Goal: Book appointment/travel/reservation

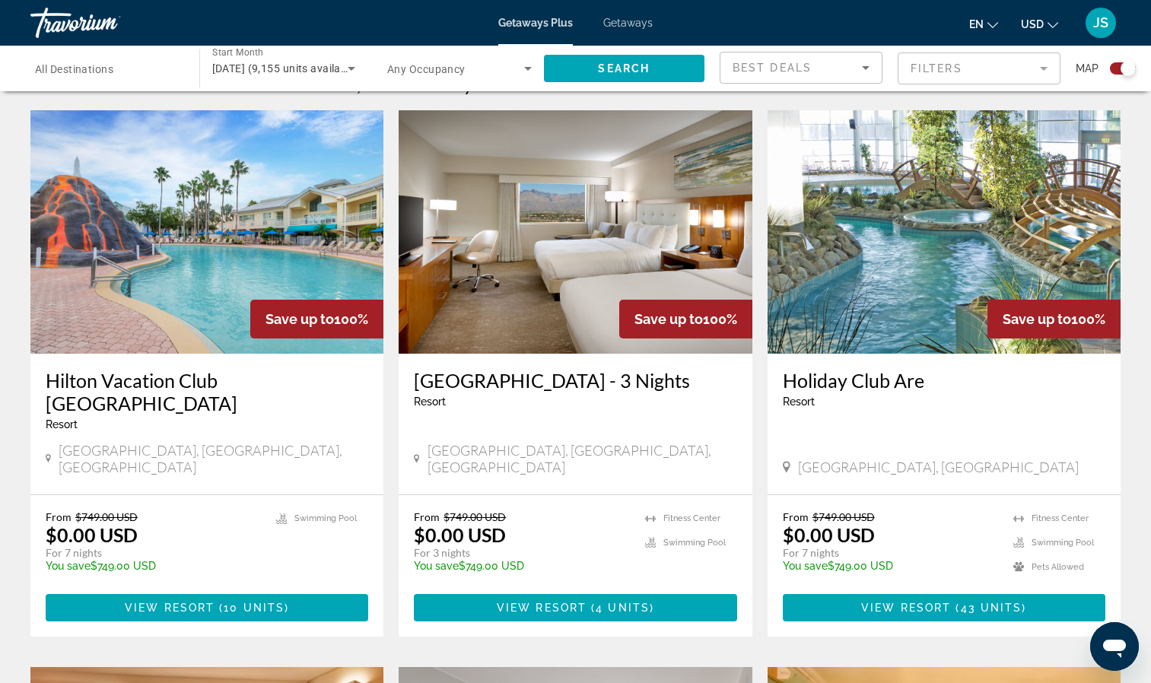
scroll to position [532, 0]
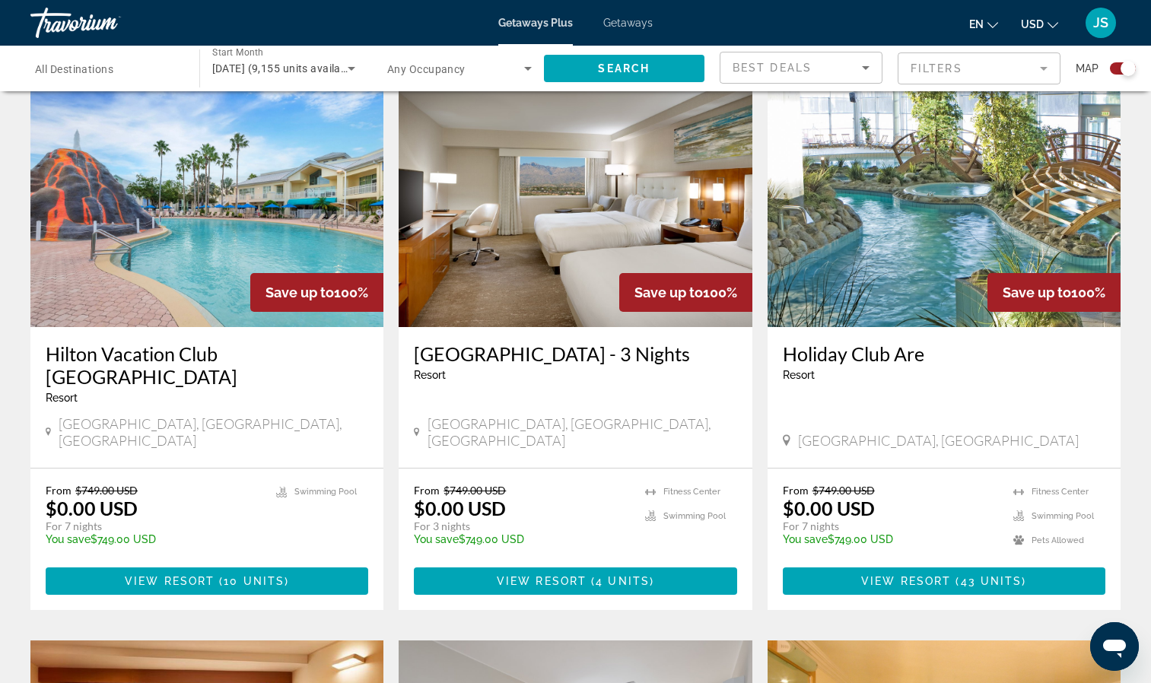
click at [954, 201] on img "Main content" at bounding box center [943, 205] width 353 height 243
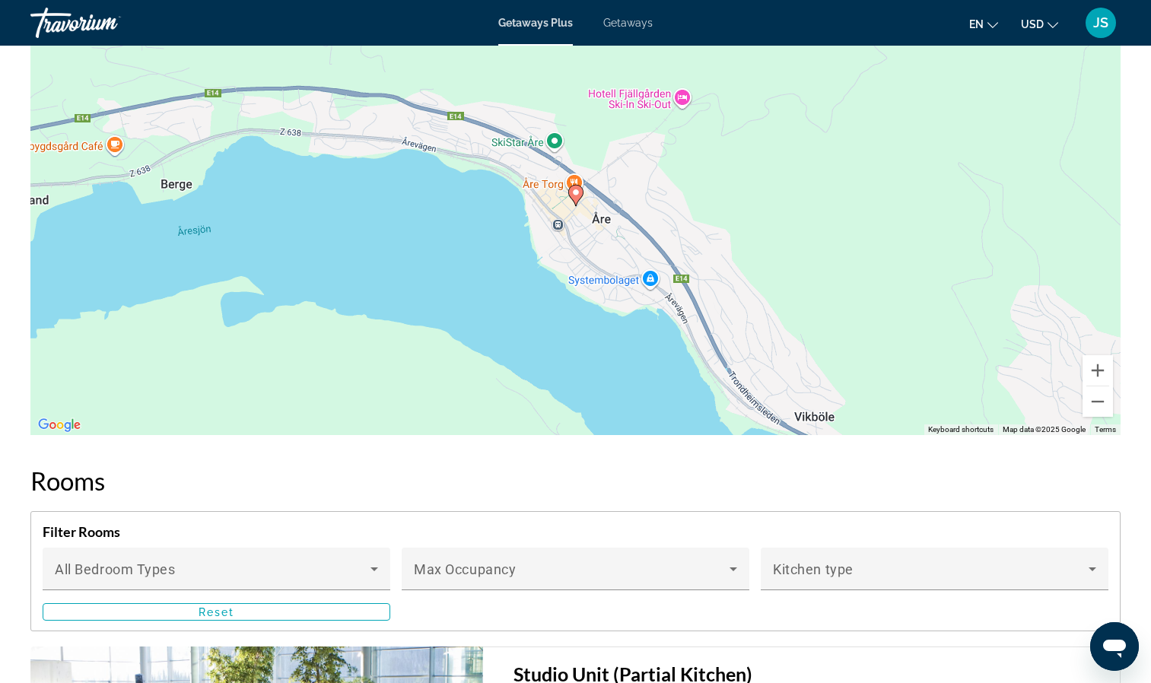
scroll to position [2053, 0]
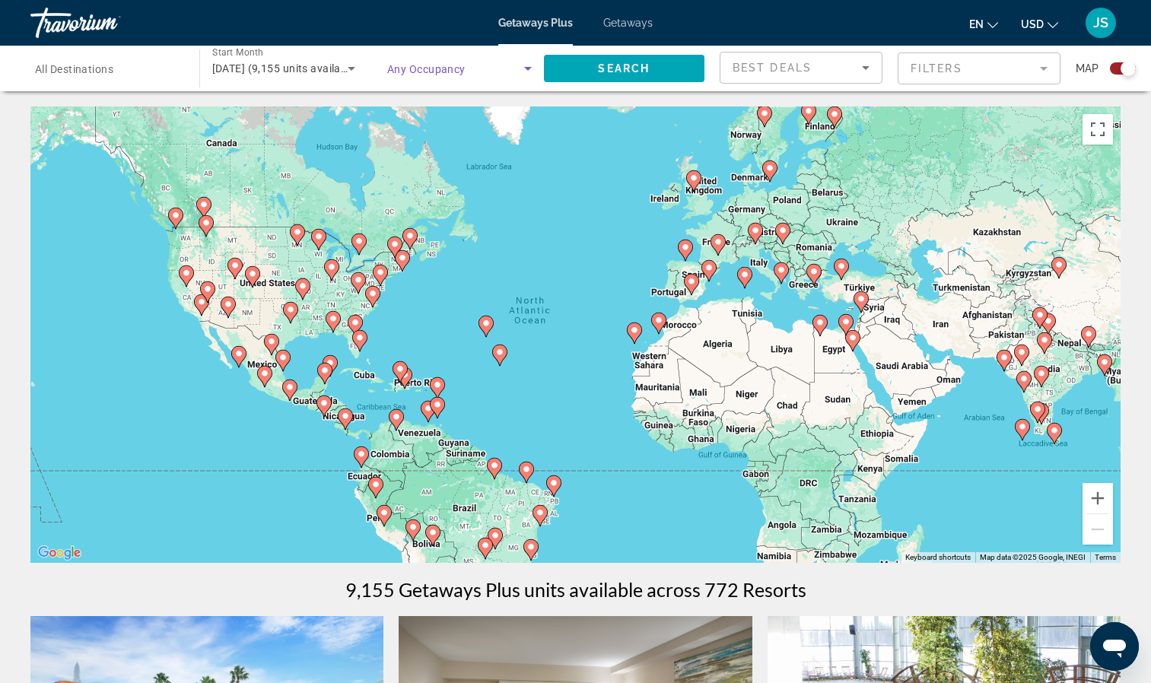
click at [529, 72] on icon "Search widget" at bounding box center [528, 68] width 18 height 18
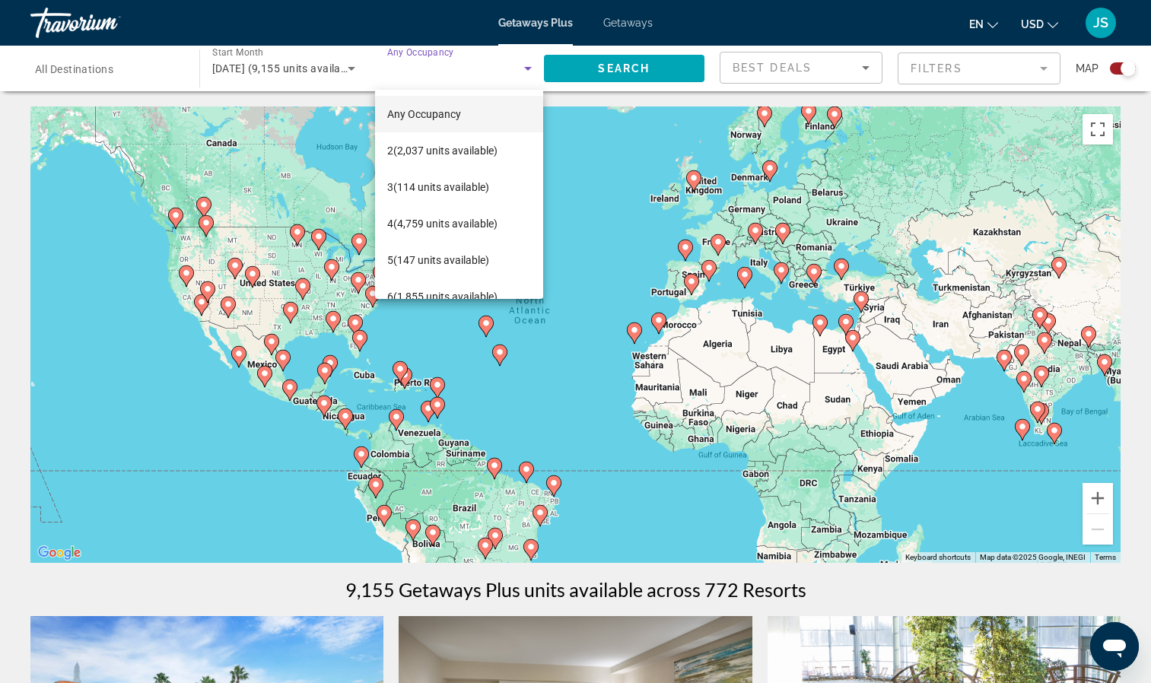
click at [1046, 64] on div at bounding box center [575, 341] width 1151 height 683
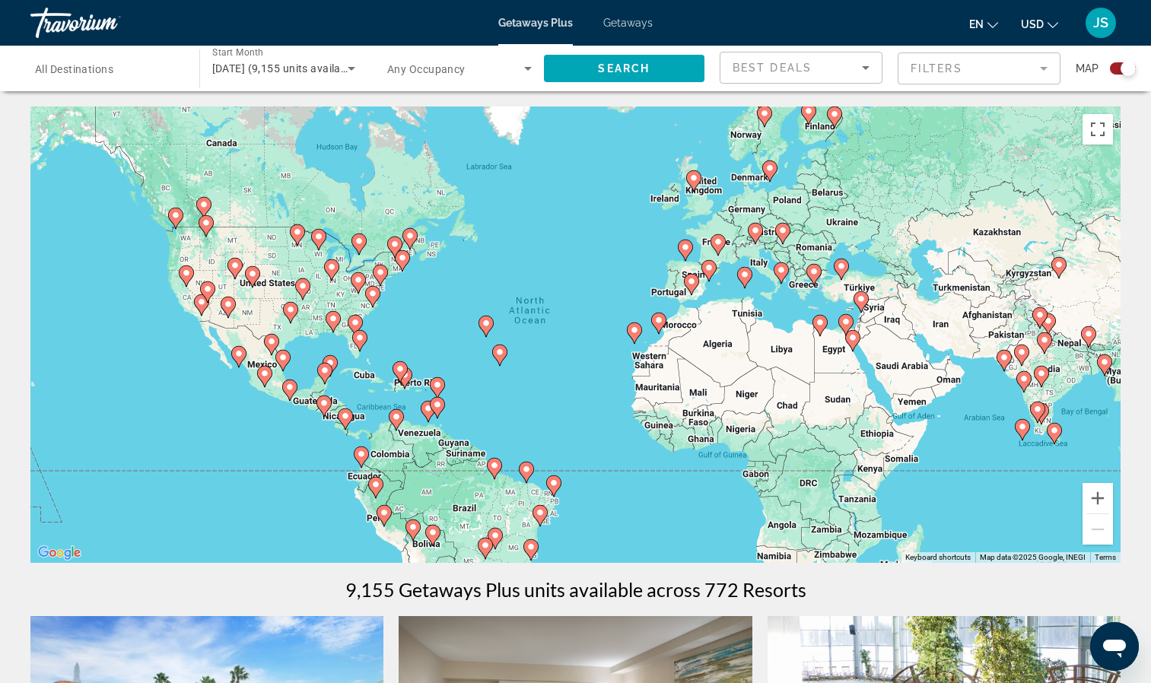
click at [1046, 73] on mat-form-field "Filters" at bounding box center [978, 68] width 163 height 32
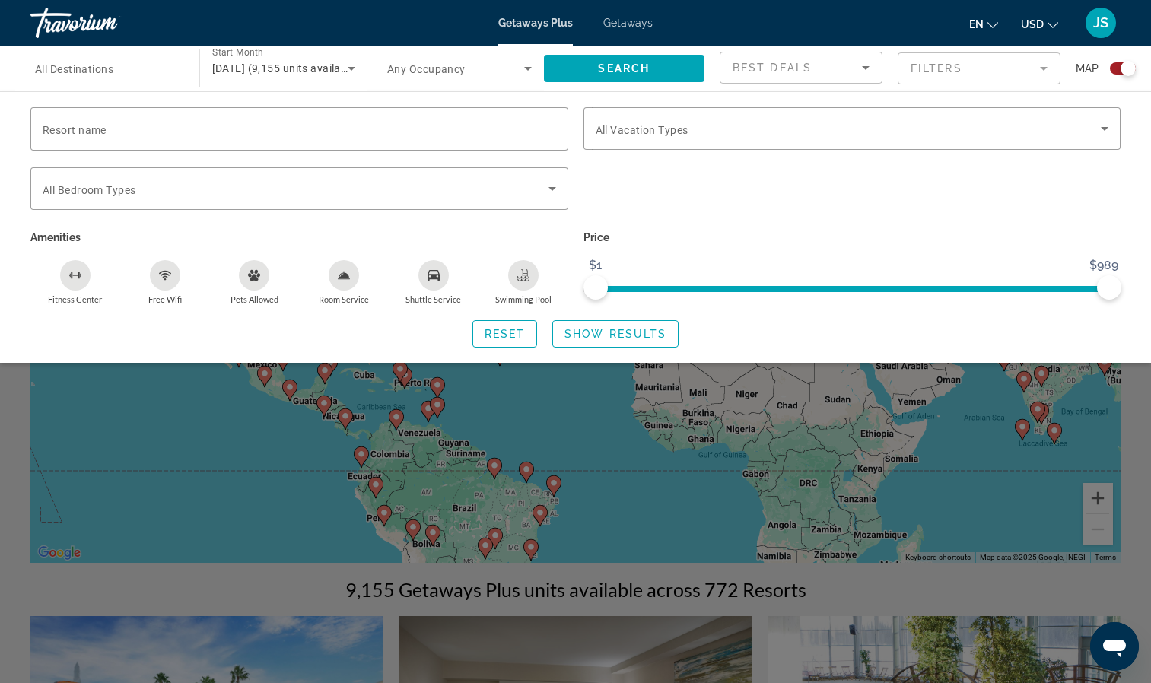
click at [156, 74] on input "Destination All Destinations" at bounding box center [107, 69] width 144 height 18
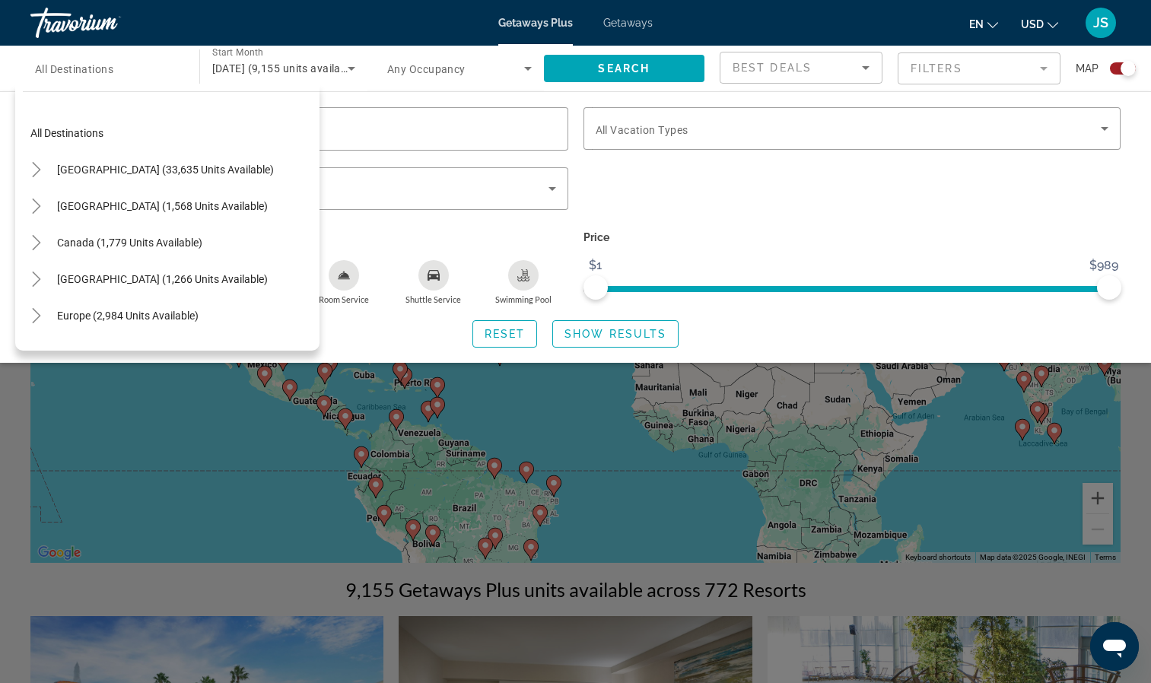
click at [463, 70] on span "Any Occupancy" at bounding box center [426, 69] width 78 height 12
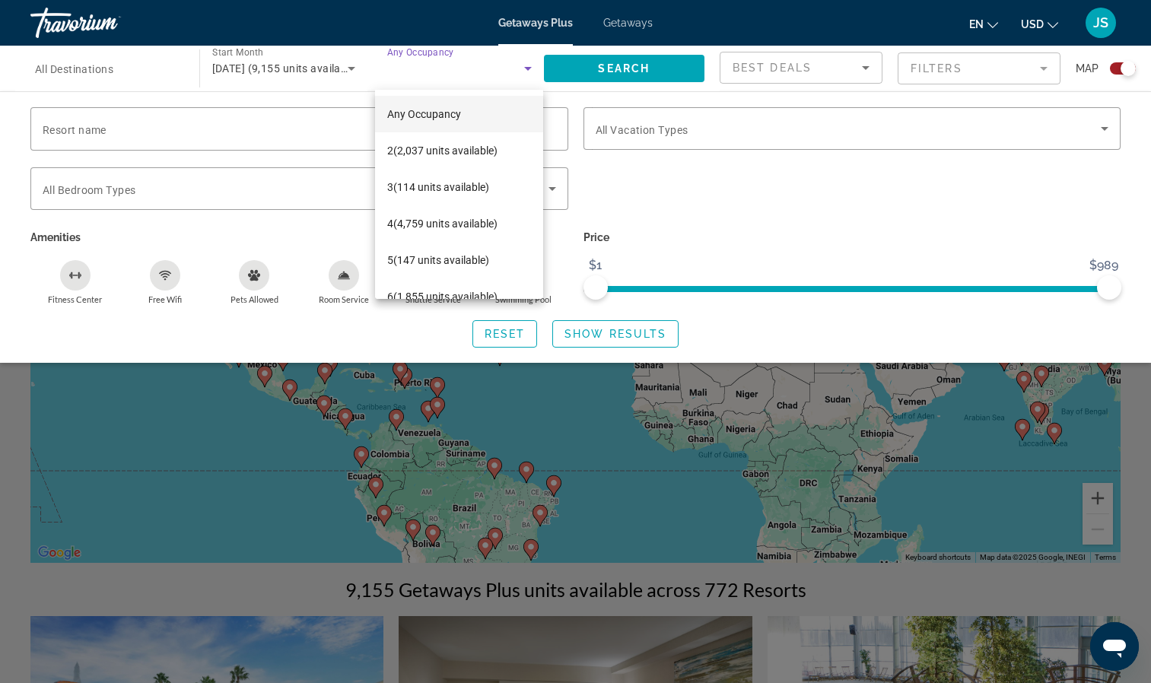
click at [636, 64] on div at bounding box center [575, 341] width 1151 height 683
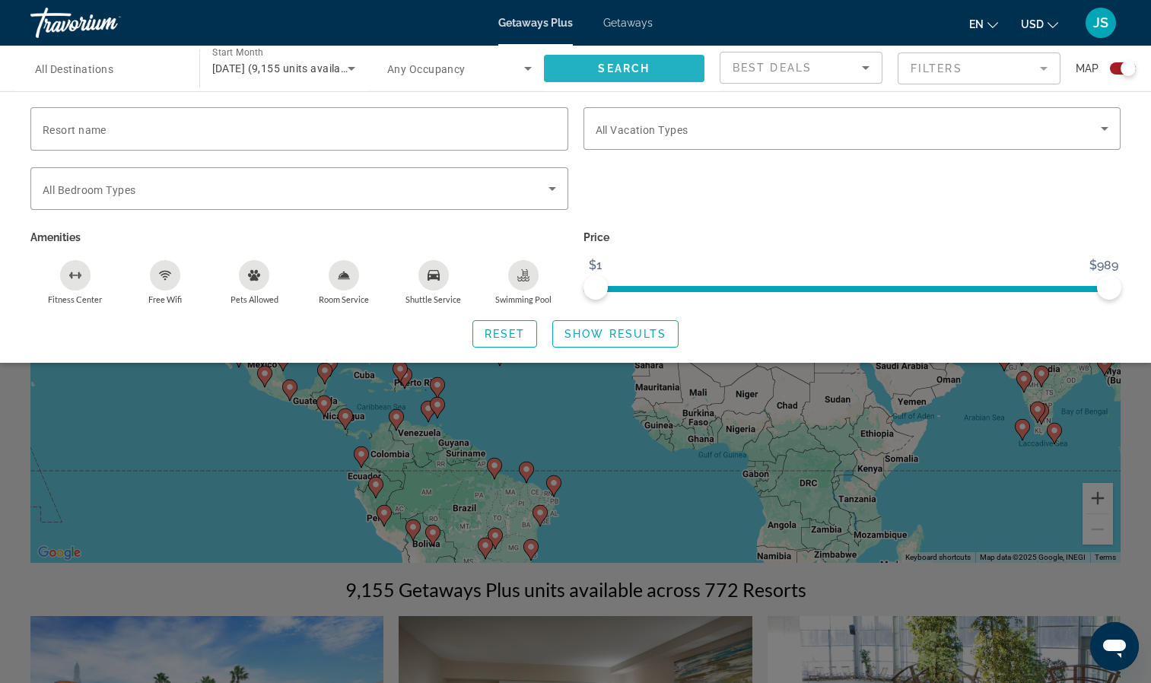
click at [606, 67] on span "Search" at bounding box center [624, 68] width 52 height 12
click at [499, 330] on span "Reset" at bounding box center [504, 334] width 41 height 12
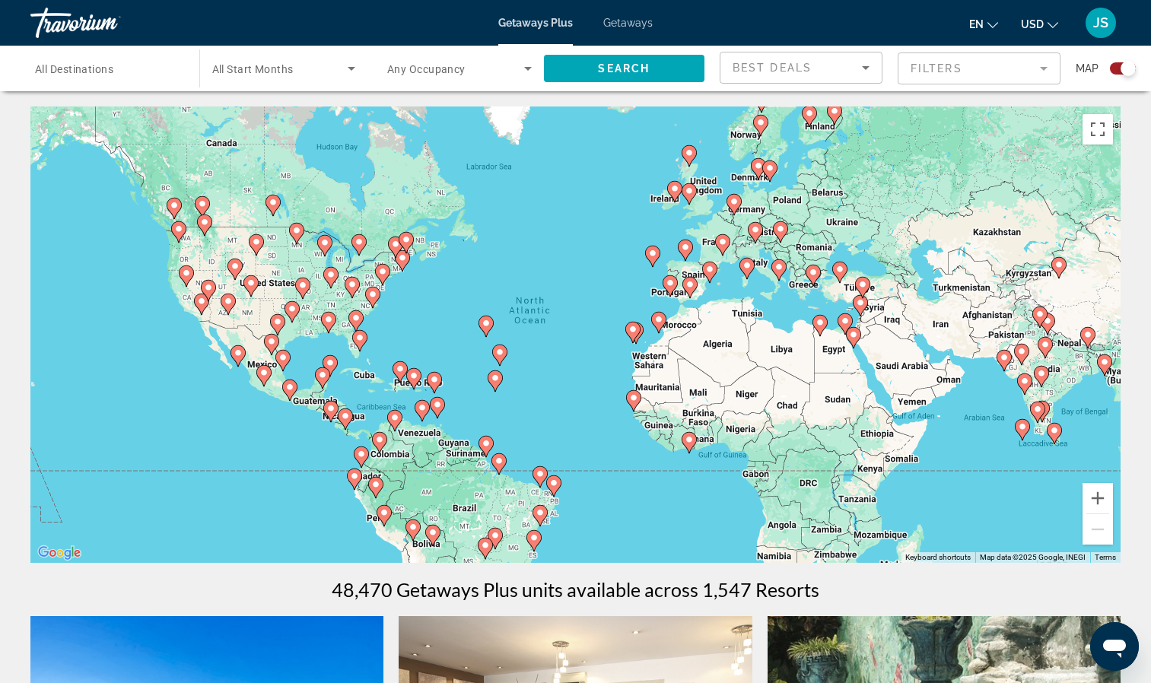
click at [290, 78] on div "Search widget" at bounding box center [284, 68] width 144 height 43
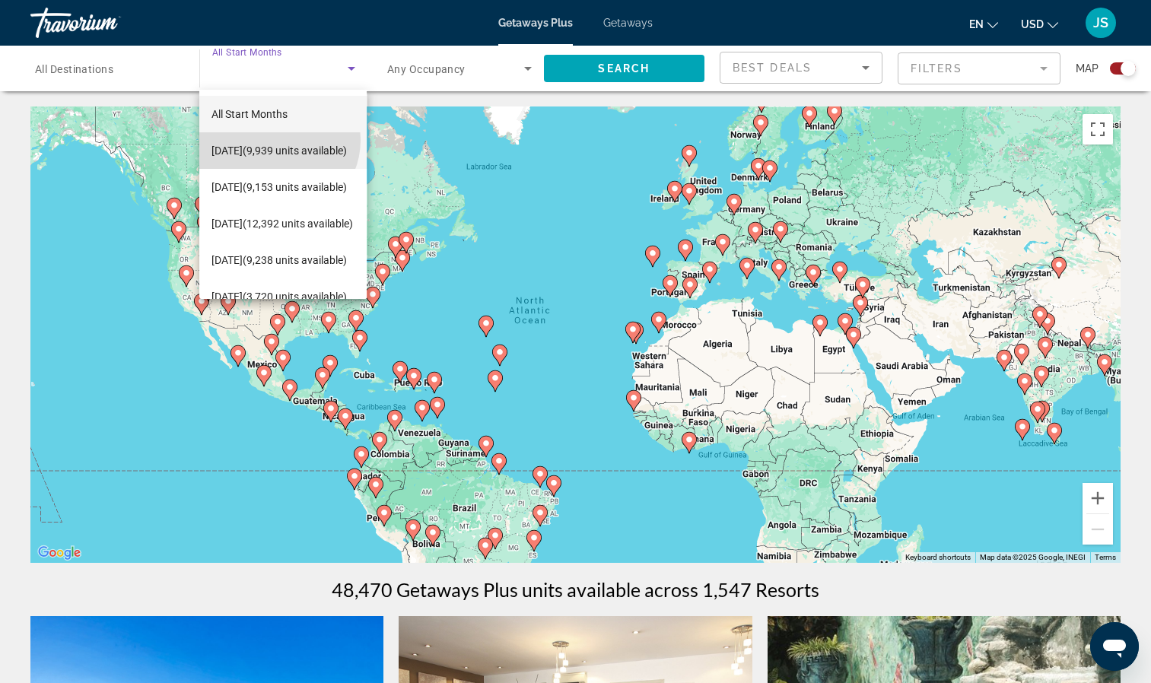
click at [276, 141] on span "[DATE] (9,939 units available)" at bounding box center [278, 150] width 135 height 18
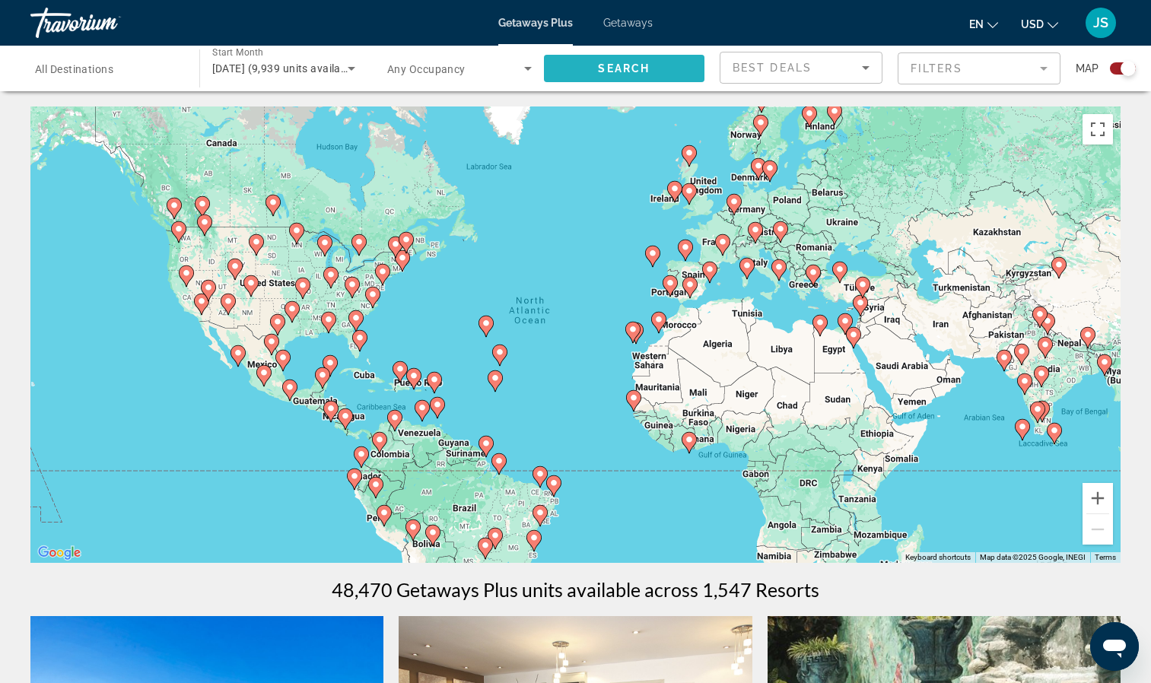
click at [615, 52] on span "Search widget" at bounding box center [624, 68] width 161 height 37
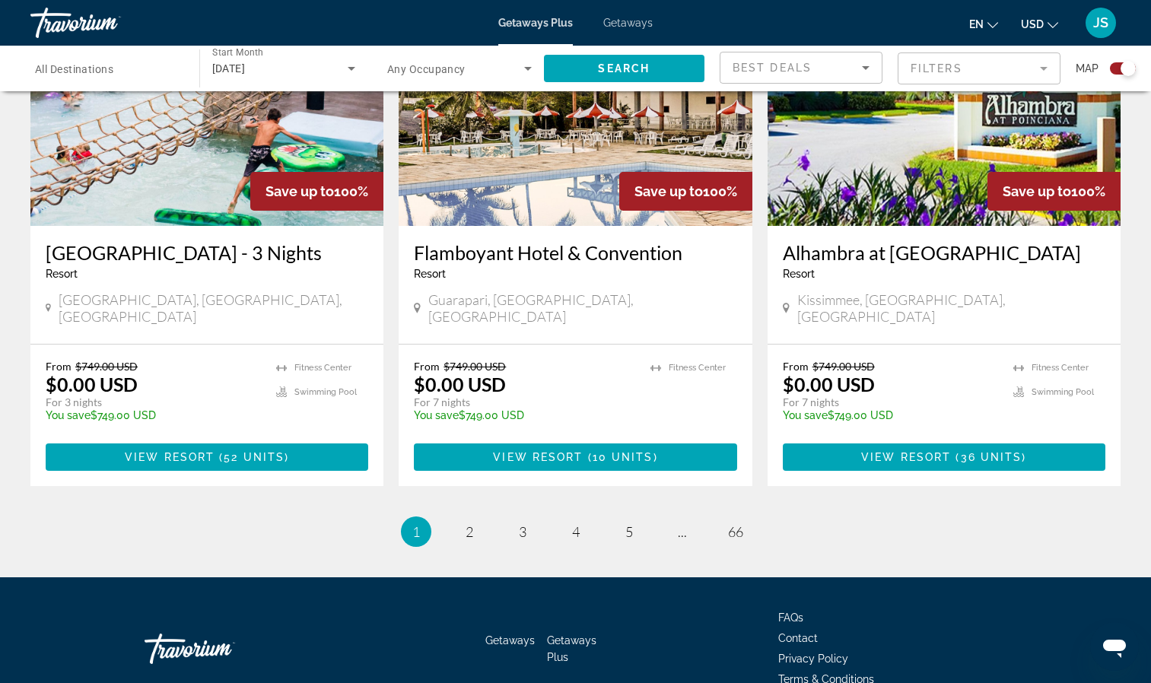
scroll to position [2281, 0]
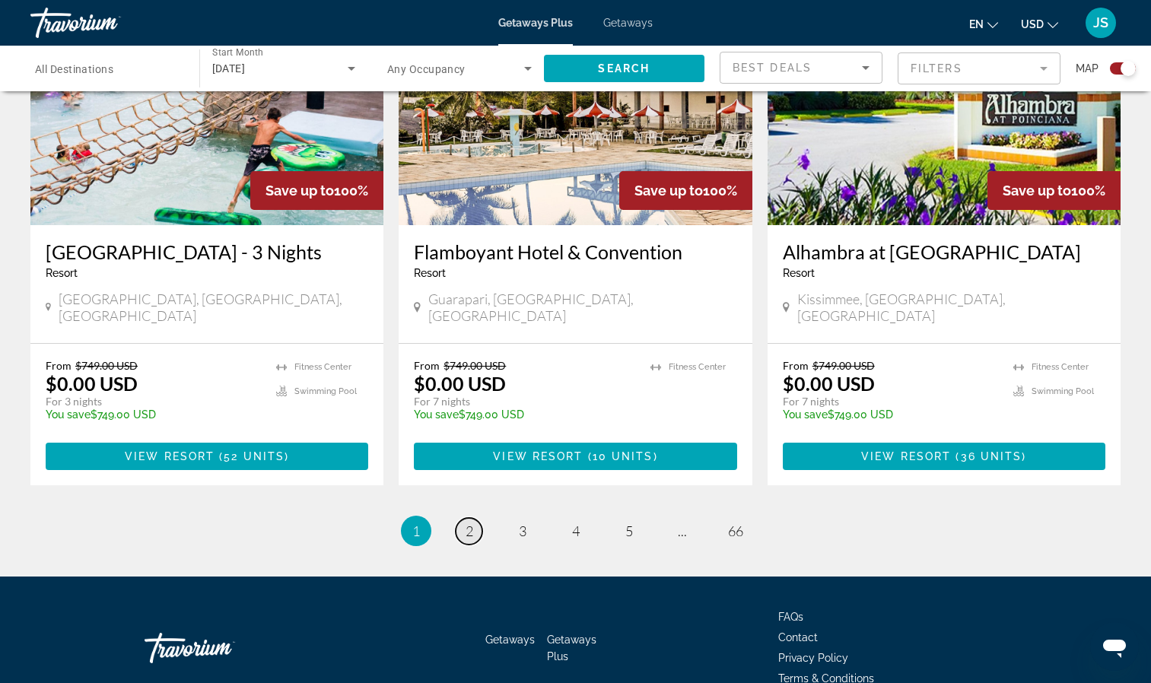
click at [474, 518] on link "page 2" at bounding box center [469, 531] width 27 height 27
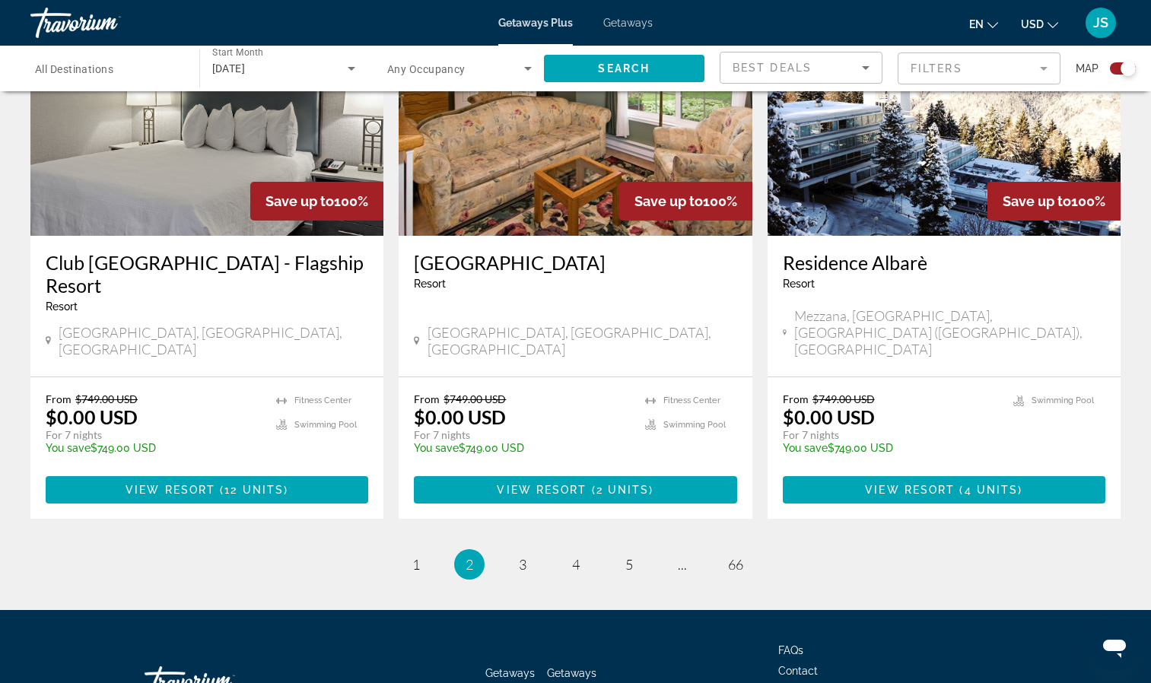
scroll to position [2271, 0]
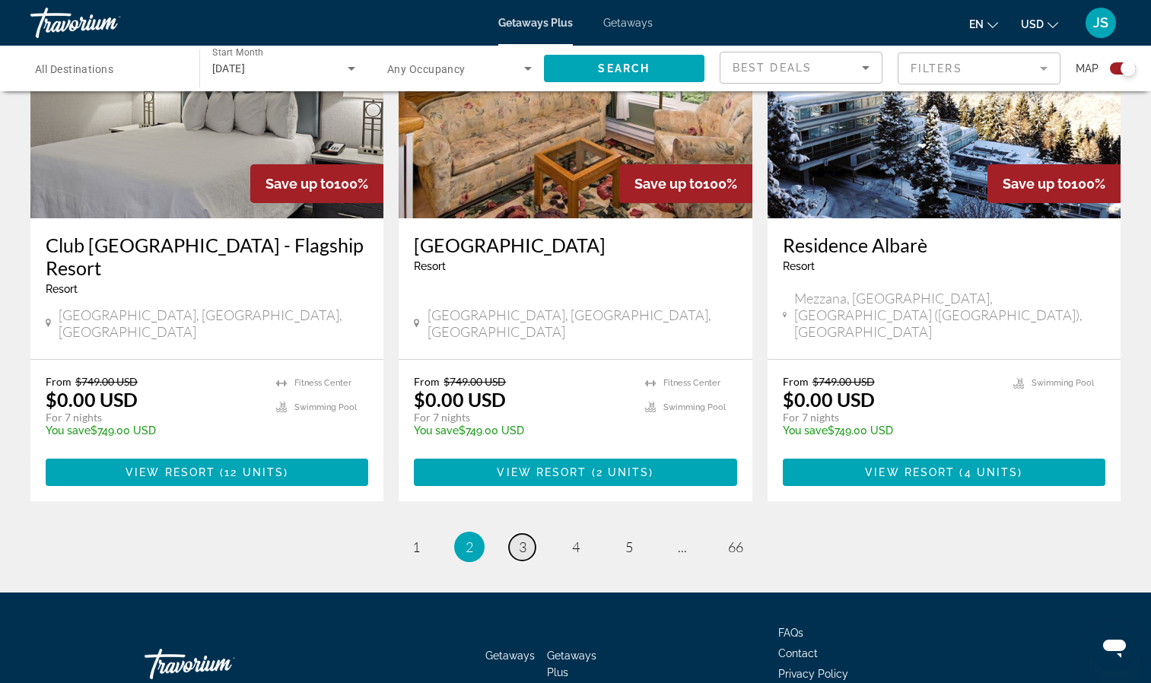
click at [525, 538] on span "3" at bounding box center [523, 546] width 8 height 17
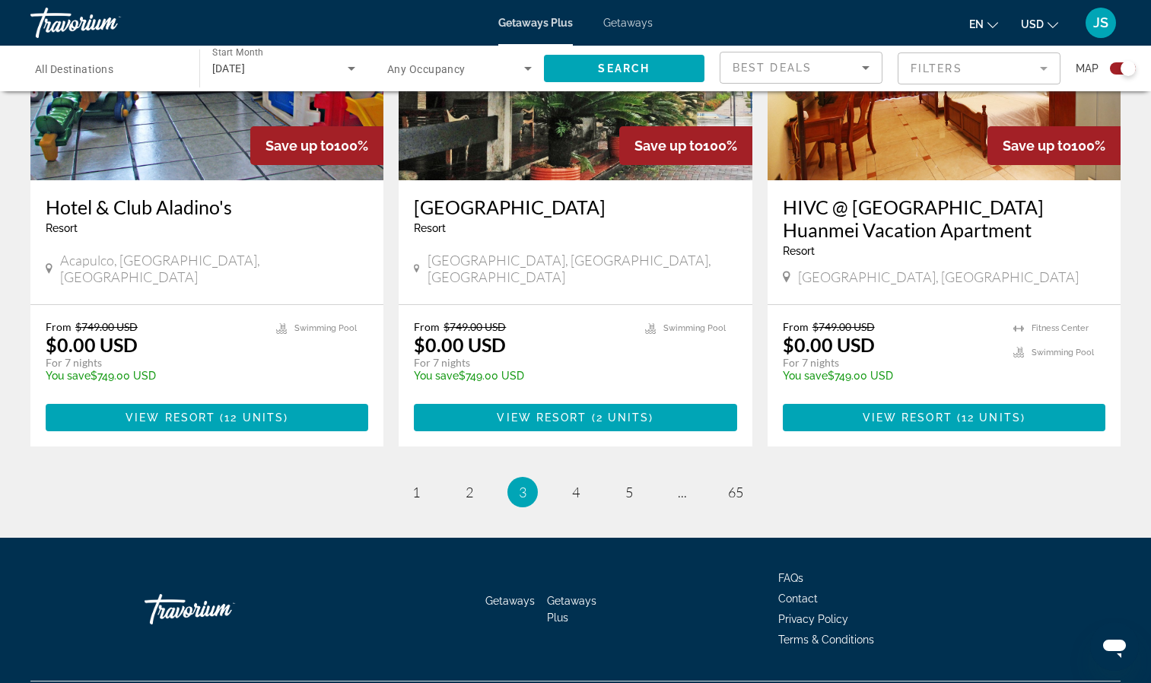
scroll to position [2281, 0]
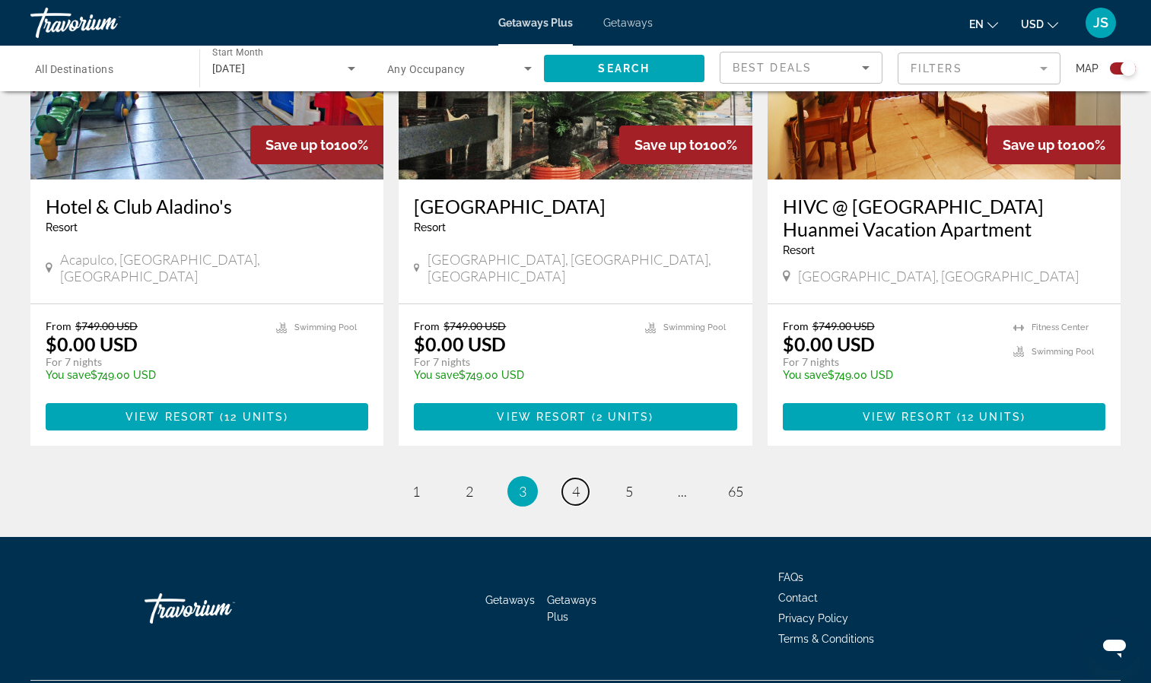
click at [576, 483] on span "4" at bounding box center [576, 491] width 8 height 17
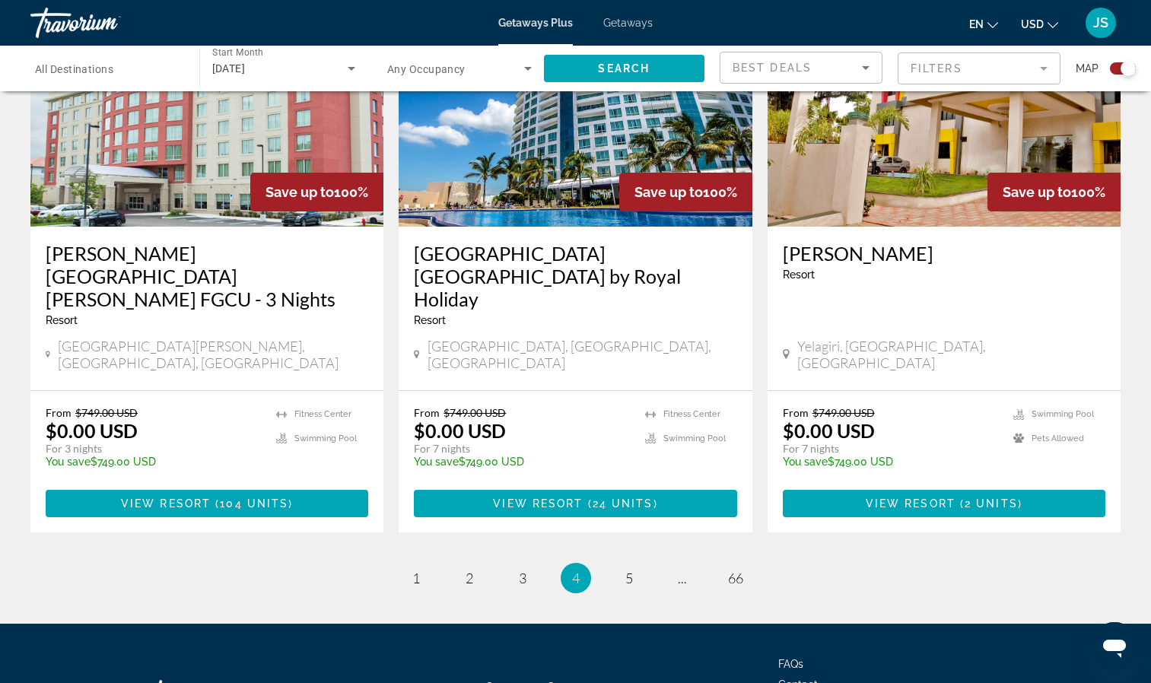
scroll to position [2295, 0]
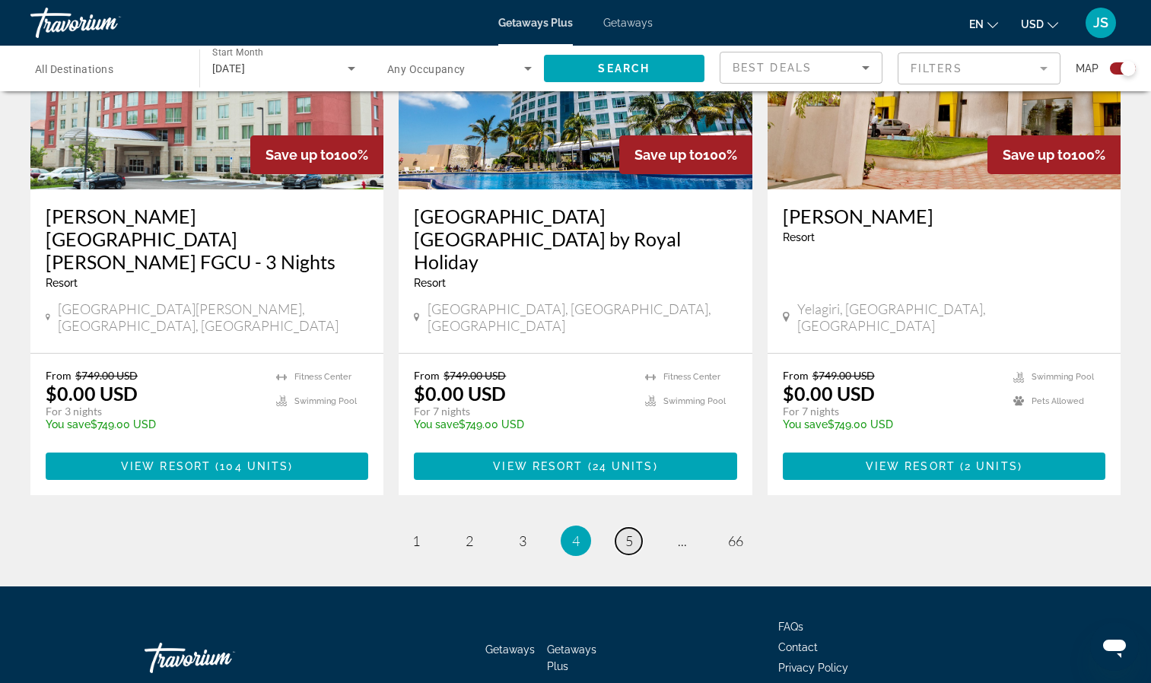
click at [634, 528] on link "page 5" at bounding box center [628, 541] width 27 height 27
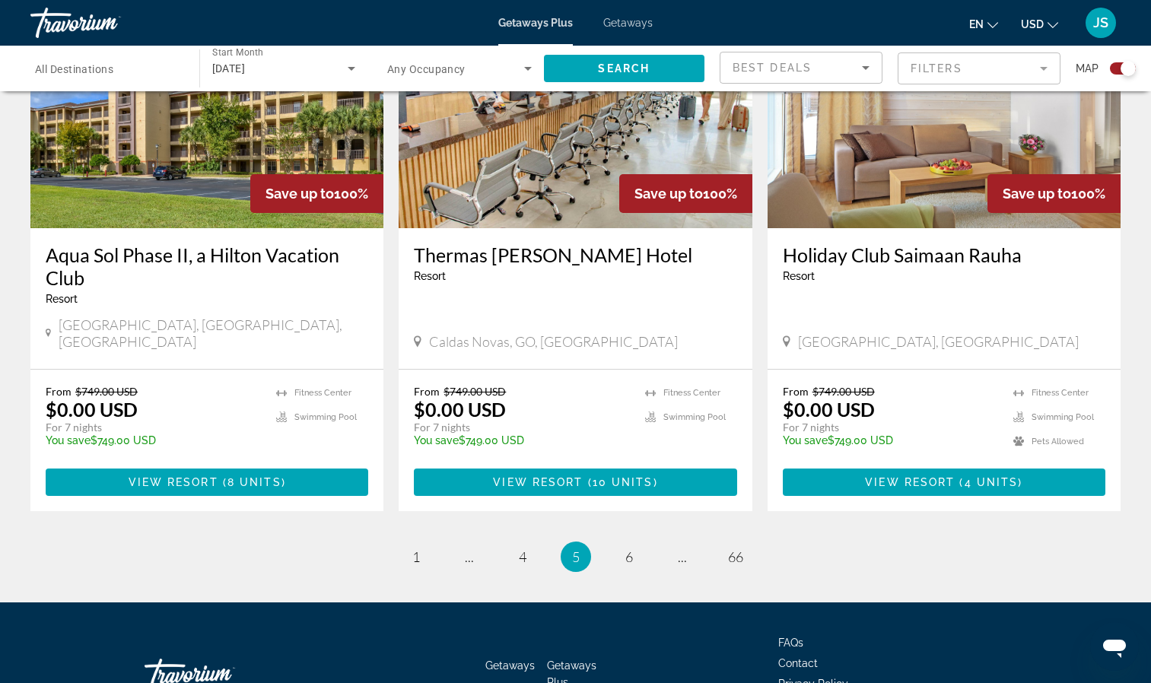
scroll to position [2281, 0]
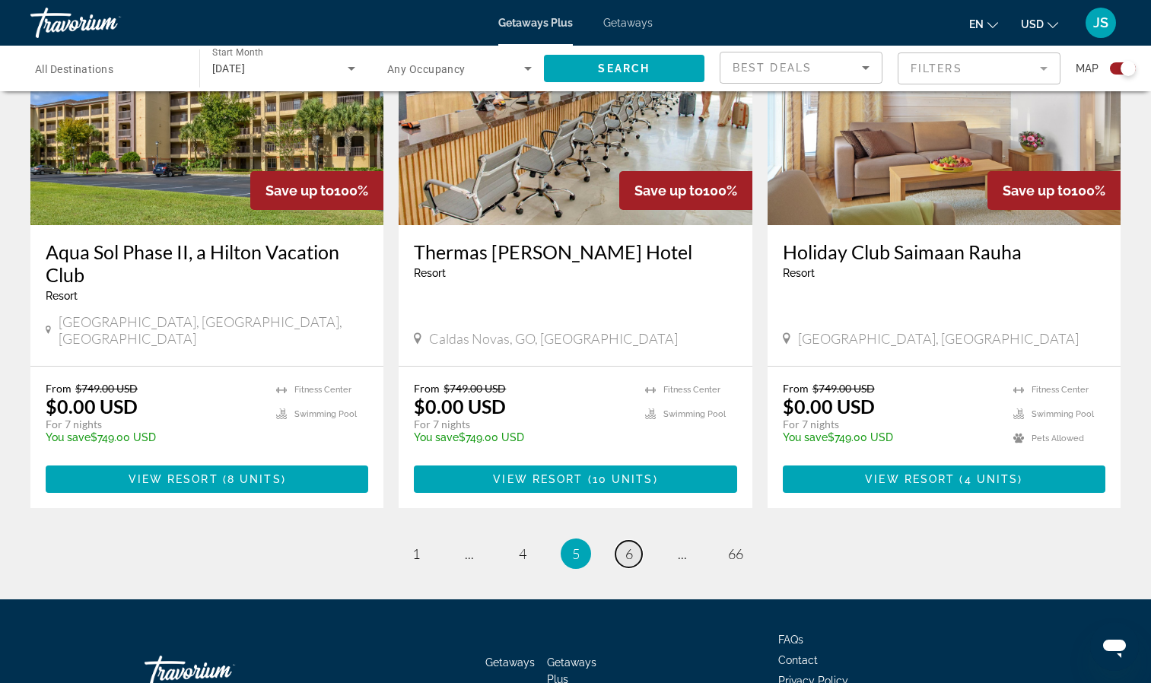
click at [633, 541] on link "page 6" at bounding box center [628, 554] width 27 height 27
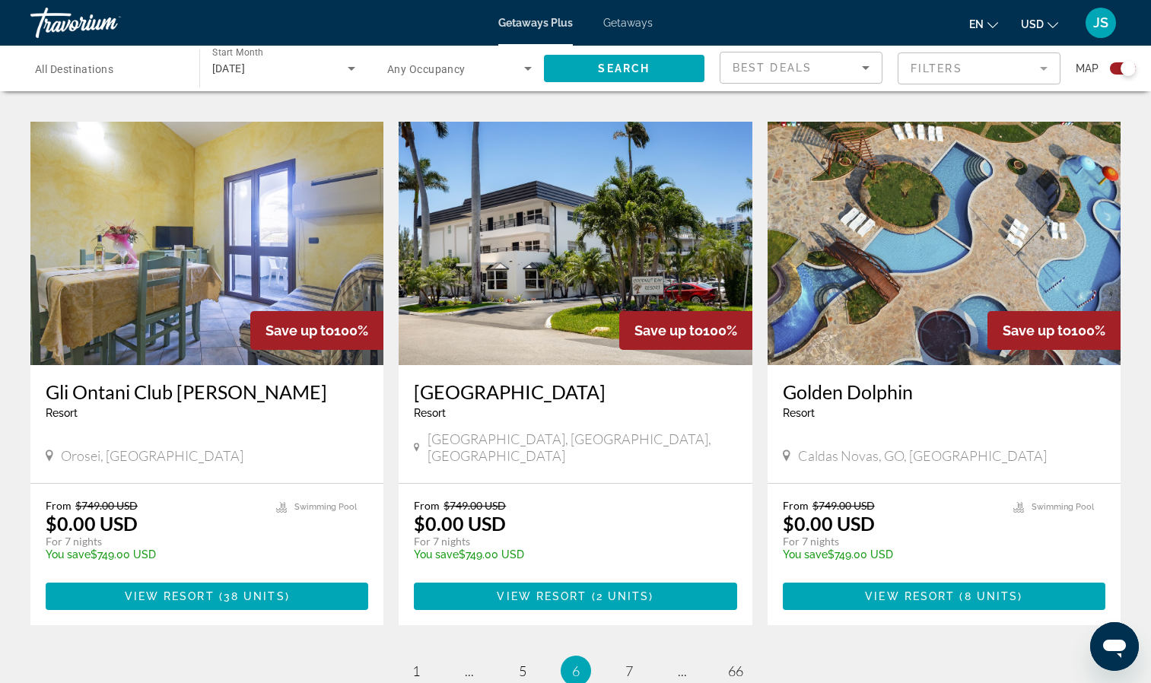
scroll to position [2205, 0]
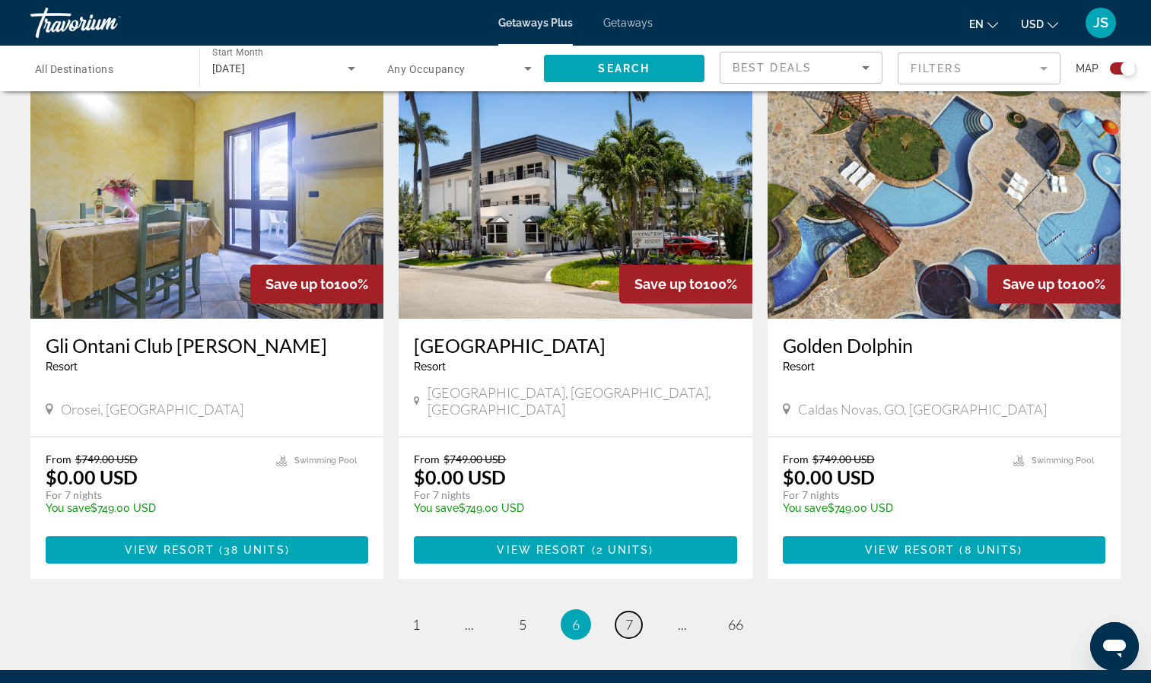
click at [631, 616] on span "7" at bounding box center [629, 624] width 8 height 17
